Goal: Find specific page/section: Find specific page/section

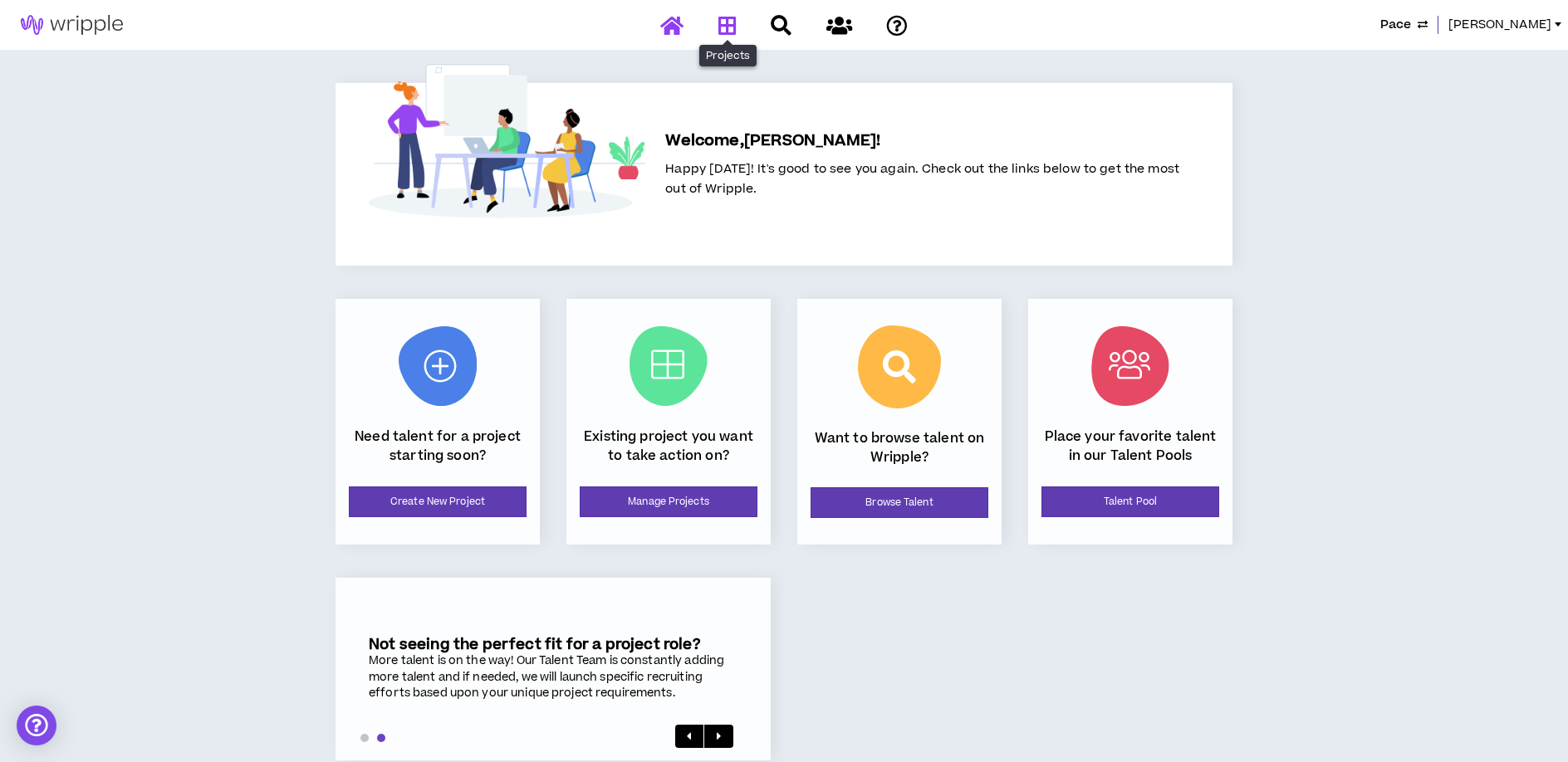
click at [721, 32] on icon at bounding box center [727, 24] width 19 height 21
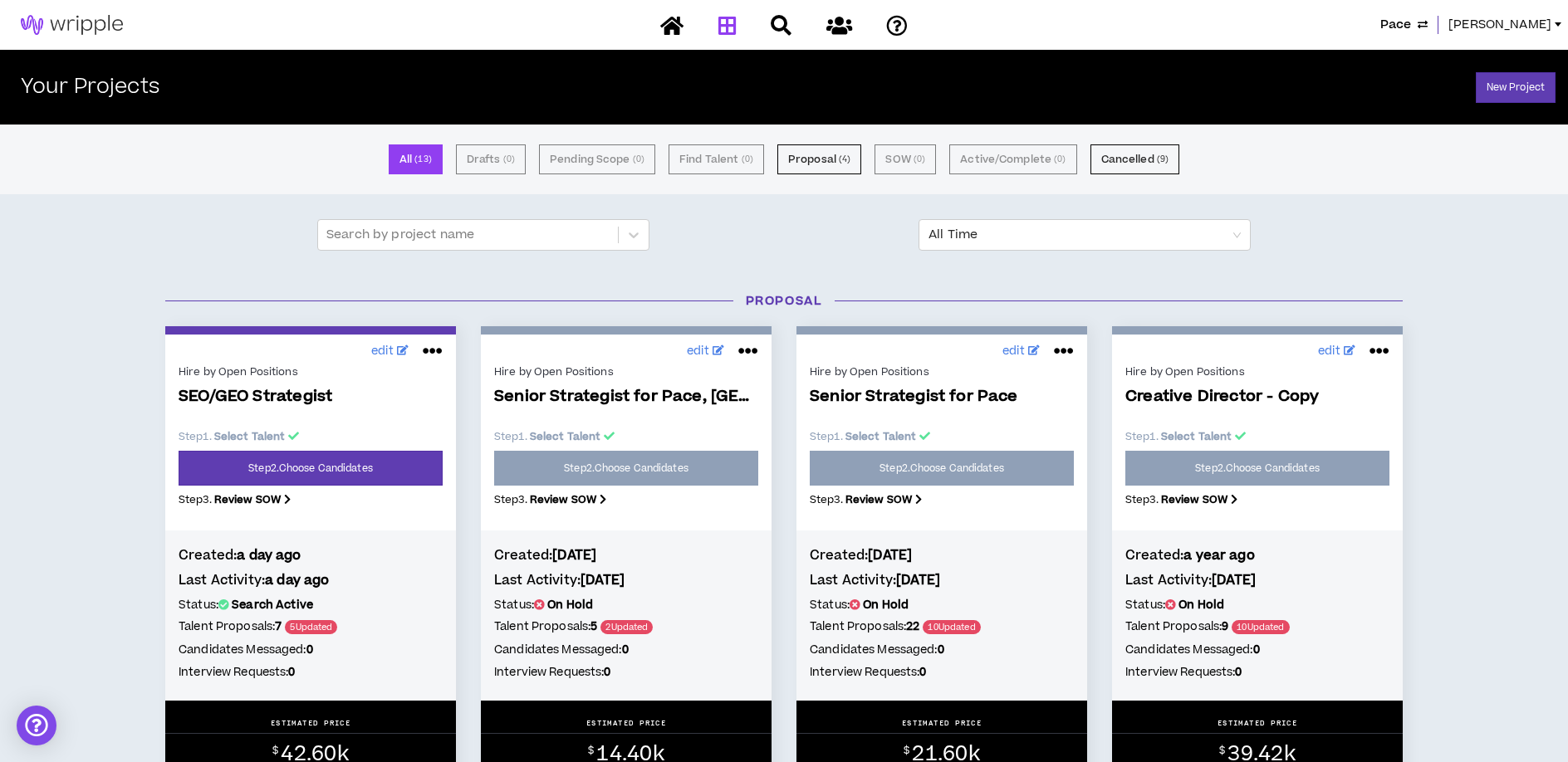
click at [1536, 22] on span "[PERSON_NAME]" at bounding box center [1499, 24] width 103 height 19
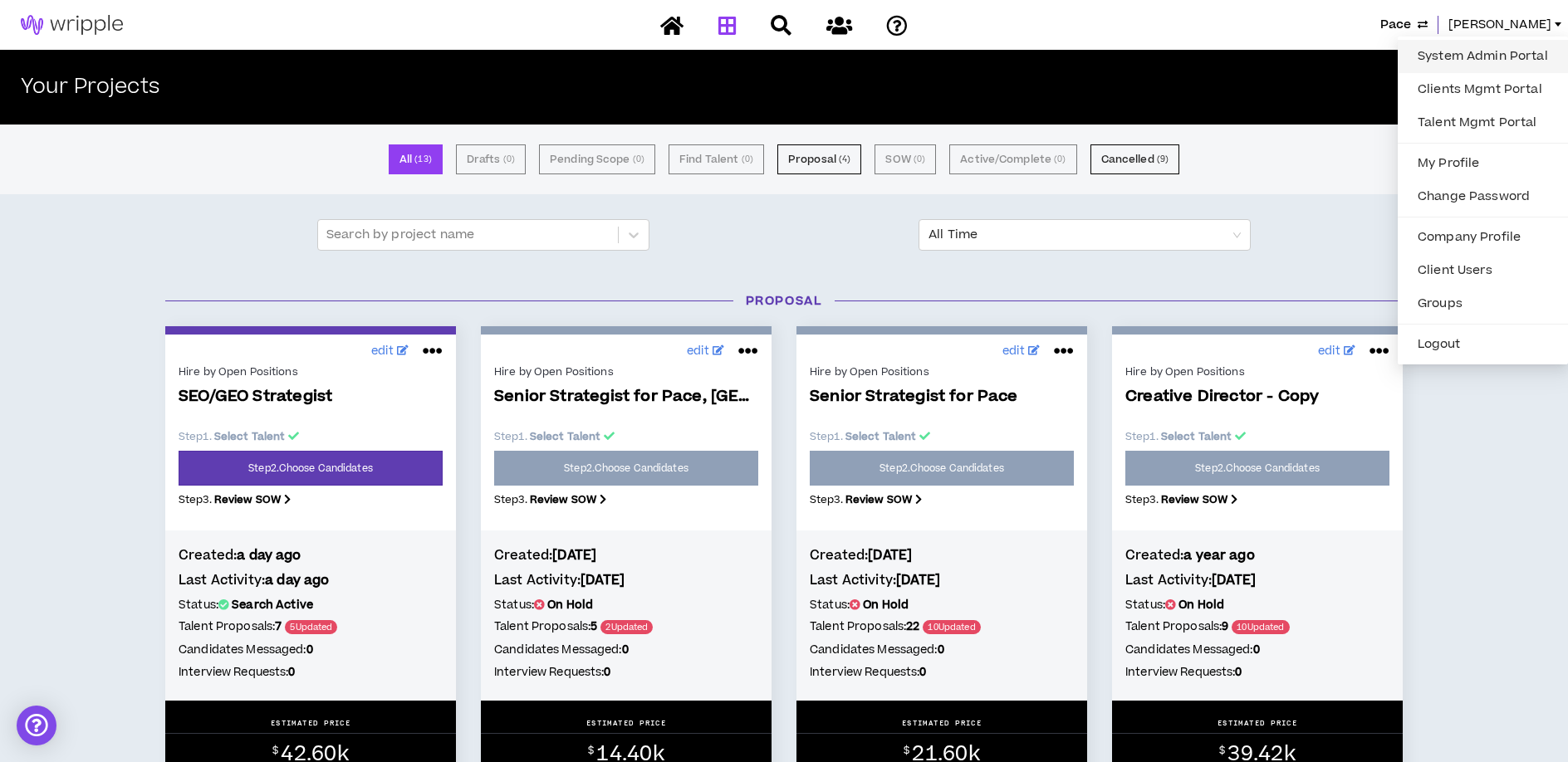
click at [1462, 53] on link "System Admin Portal" at bounding box center [1483, 56] width 151 height 24
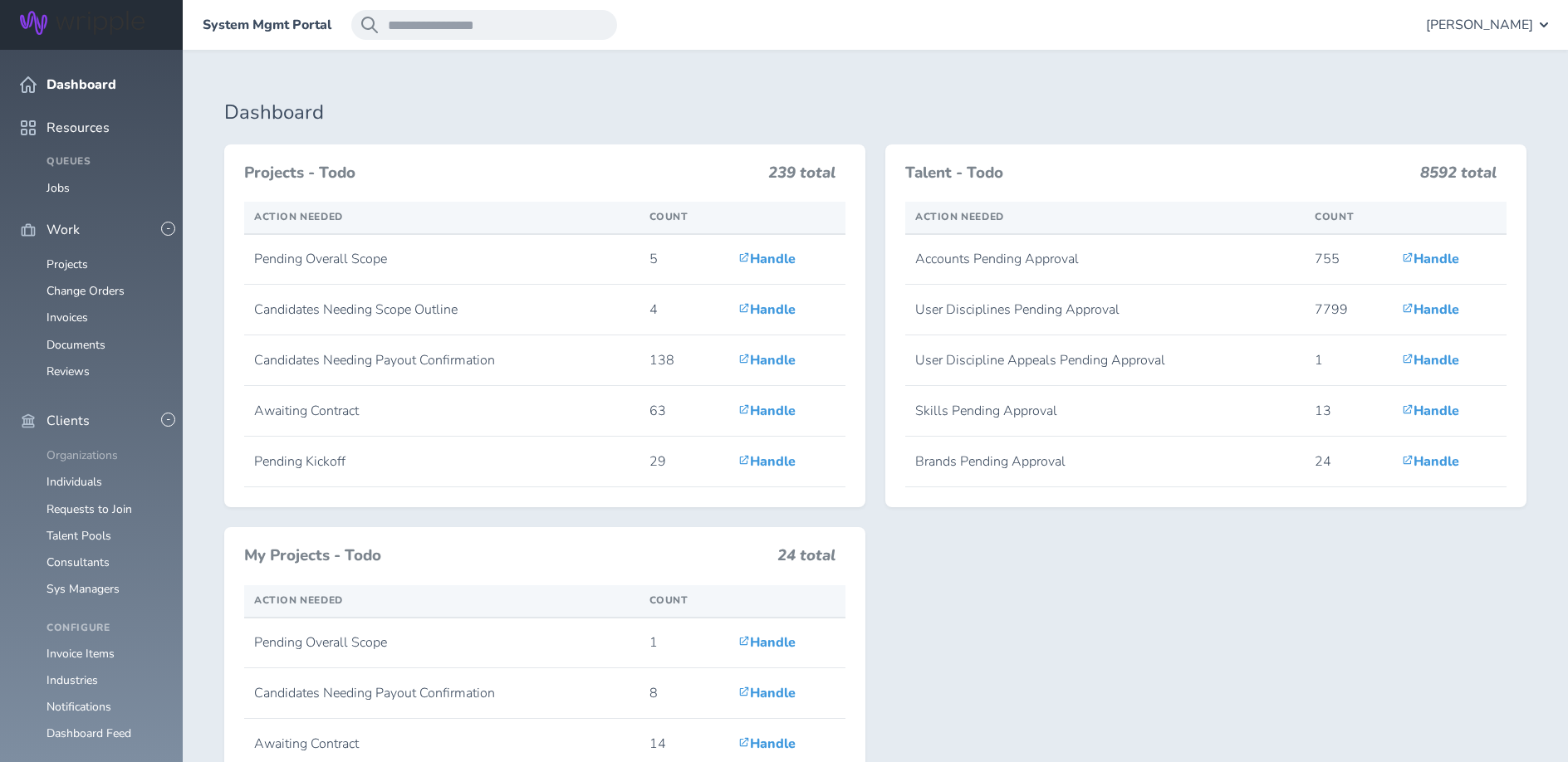
click at [87, 447] on link "Organizations" at bounding box center [82, 455] width 71 height 16
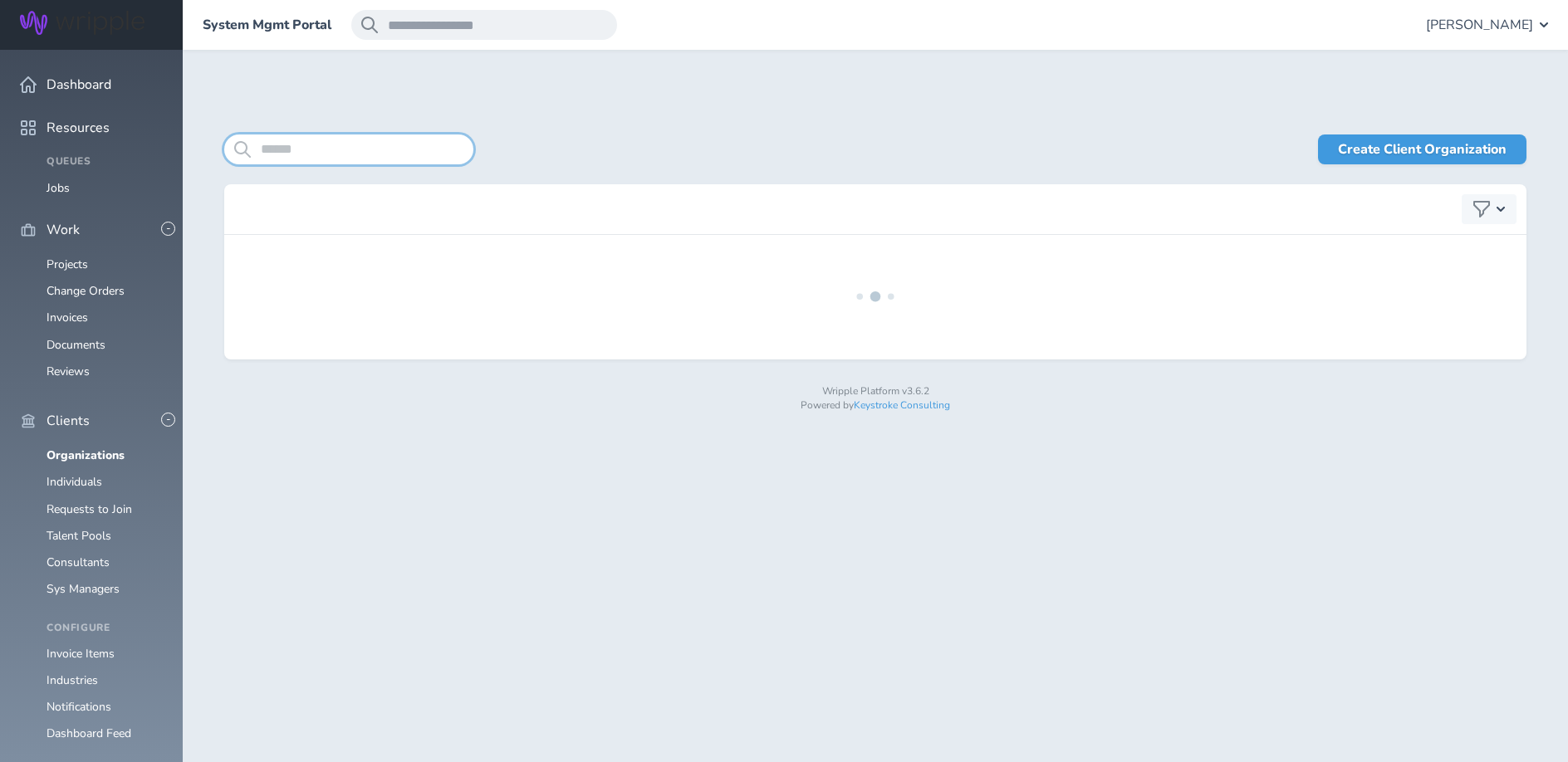
click at [316, 151] on input "search" at bounding box center [348, 149] width 250 height 30
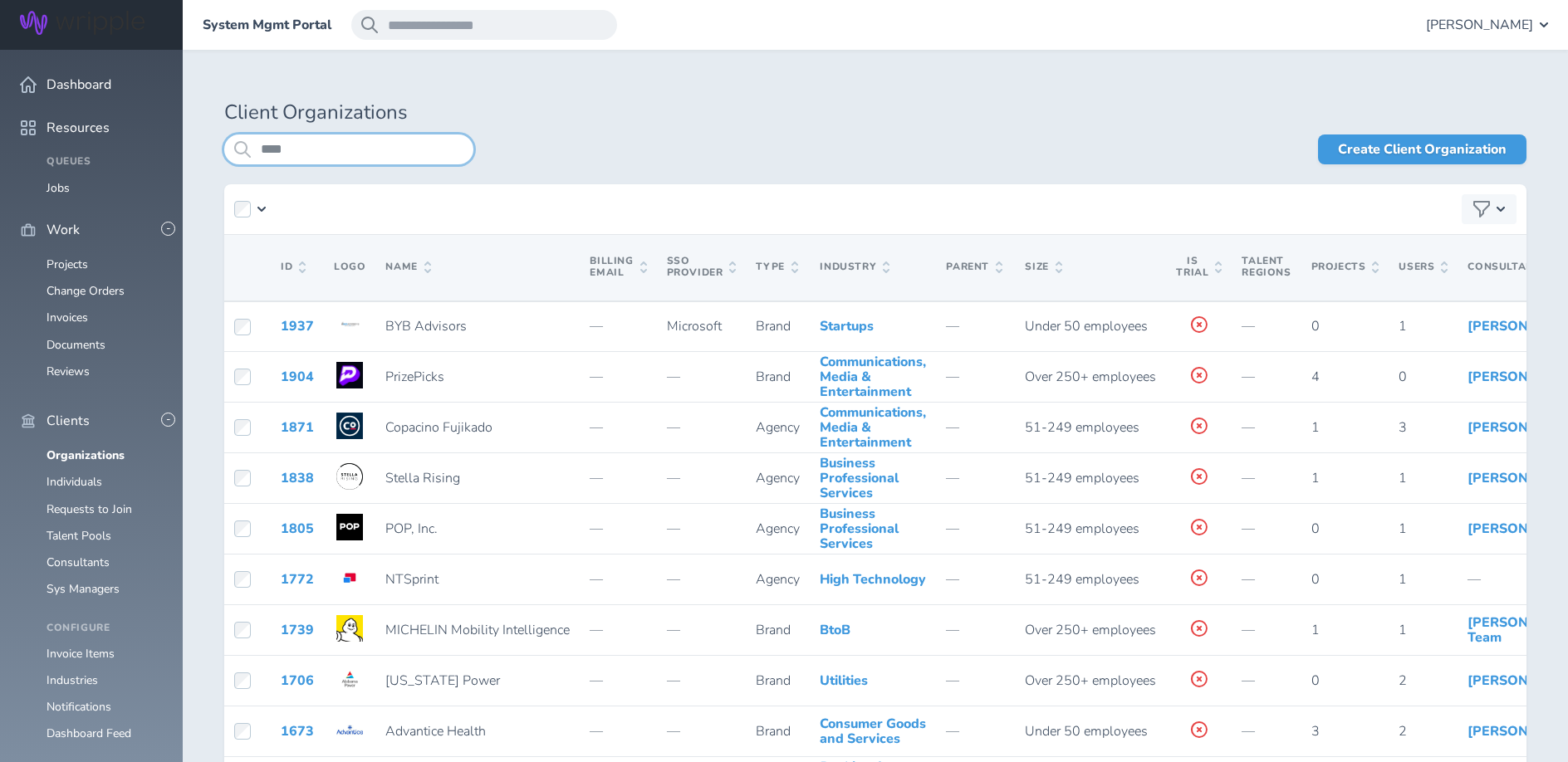
type input "****"
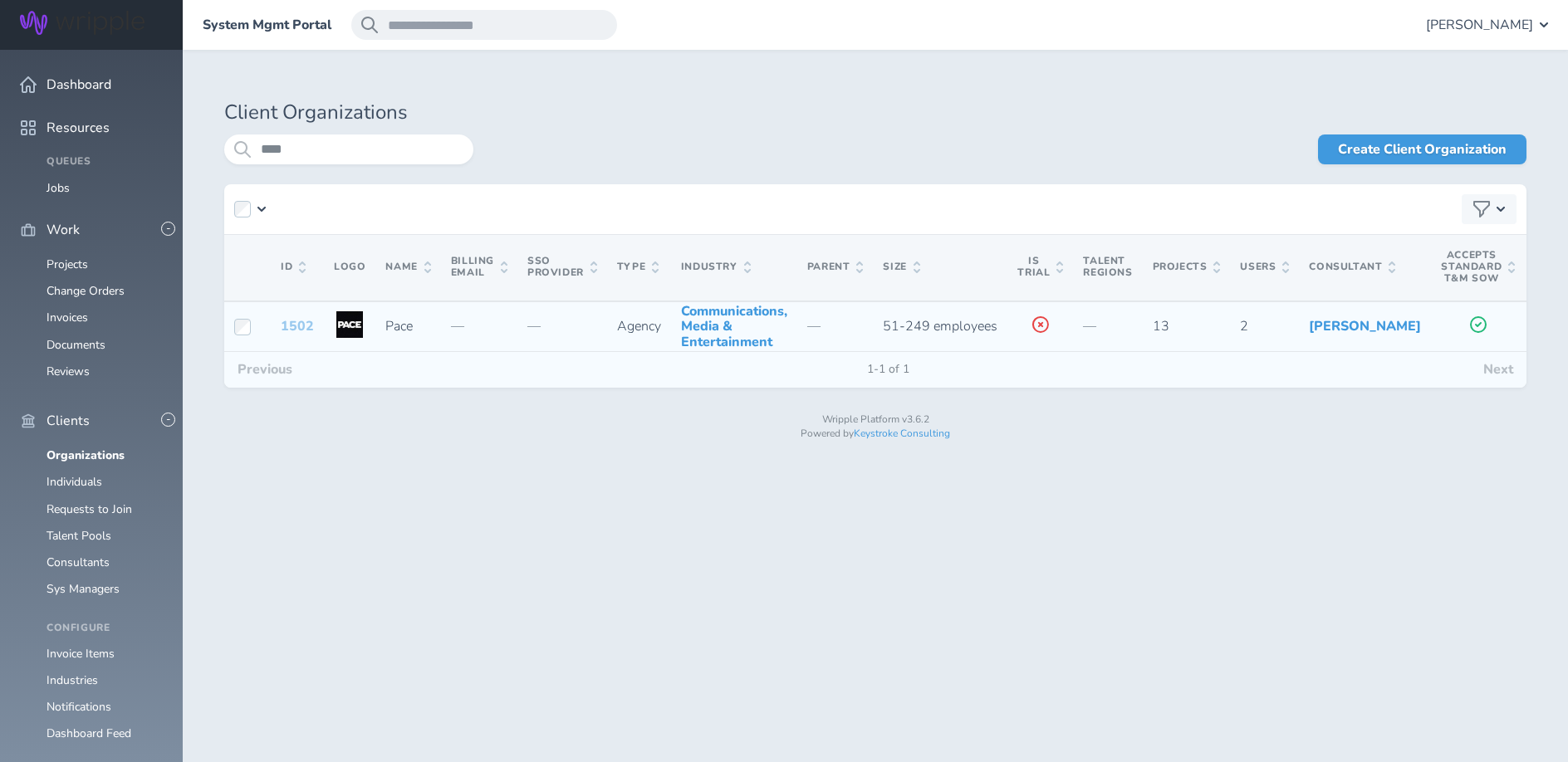
click at [297, 336] on link "1502" at bounding box center [298, 326] width 33 height 19
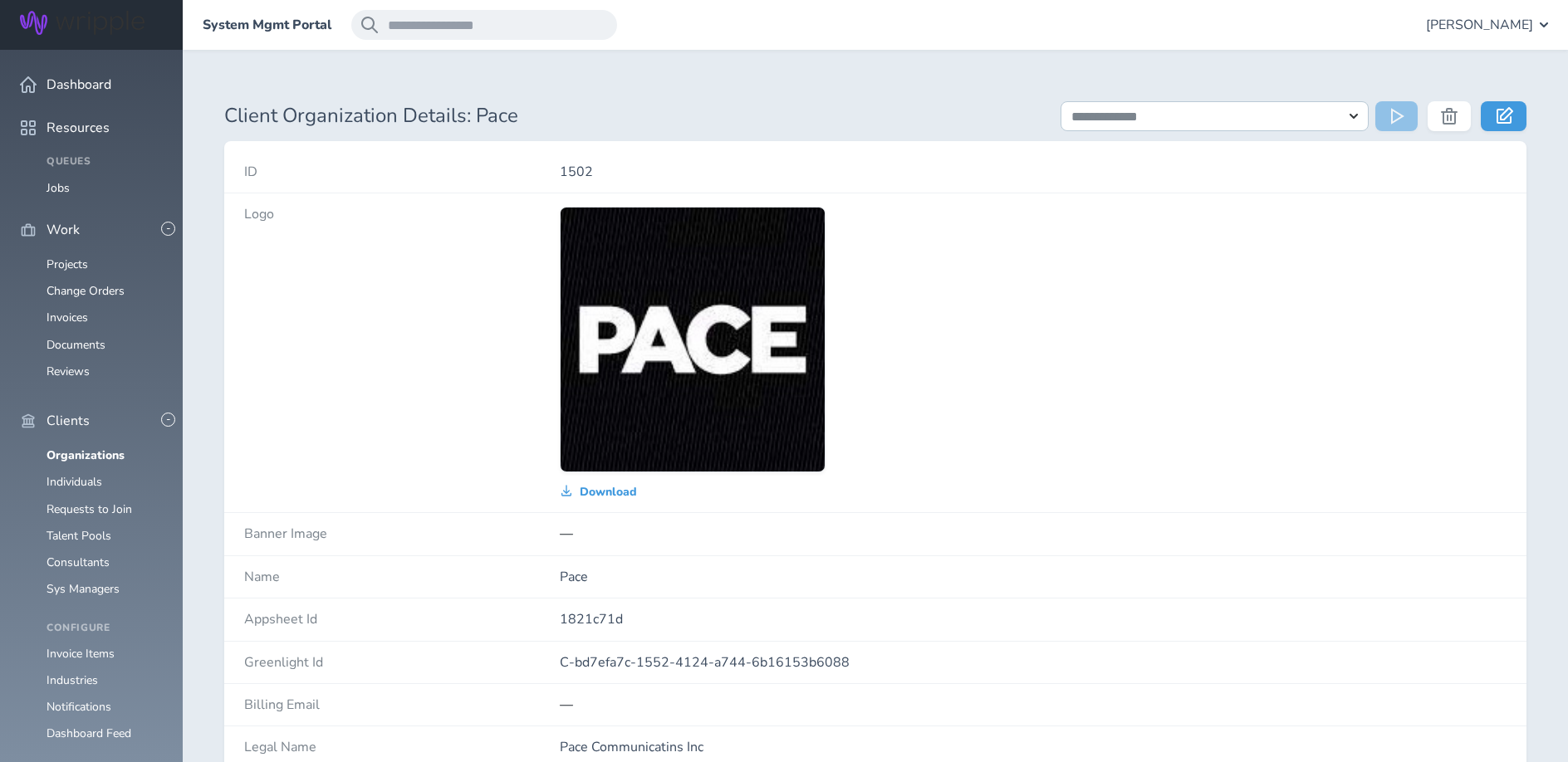
drag, startPoint x: 1237, startPoint y: 63, endPoint x: 1410, endPoint y: 101, distance: 177.1
